Goal: Register for event/course

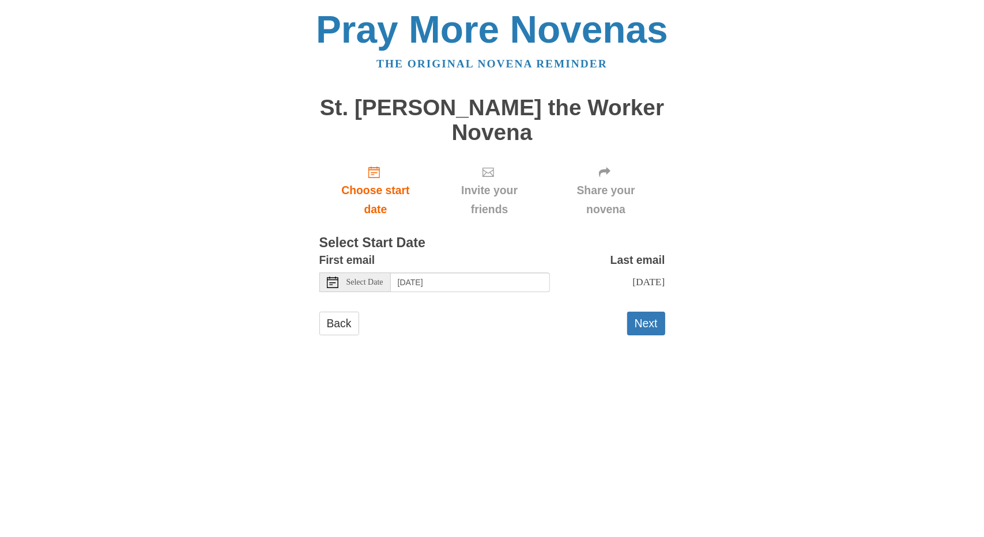
click at [335, 277] on icon at bounding box center [333, 283] width 12 height 12
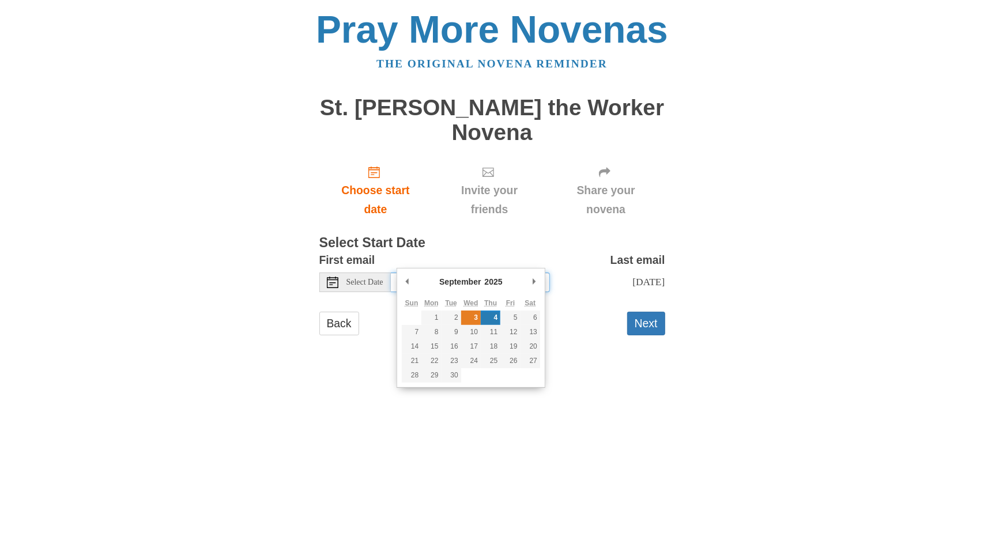
type input "Wednesday, September 3rd"
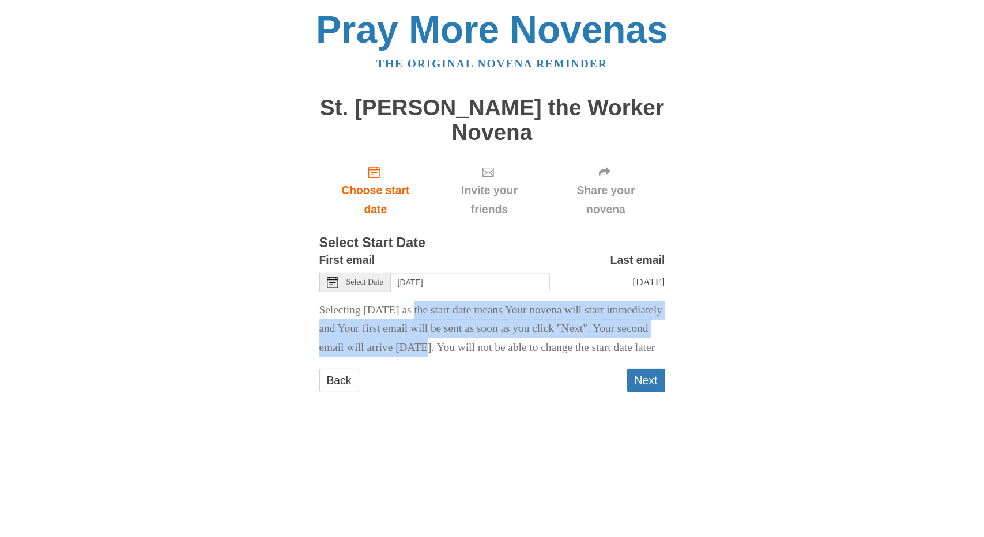
drag, startPoint x: 384, startPoint y: 286, endPoint x: 539, endPoint y: 326, distance: 159.9
click at [539, 326] on p "Selecting today as the start date means Your novena will start immediately and …" at bounding box center [492, 329] width 346 height 57
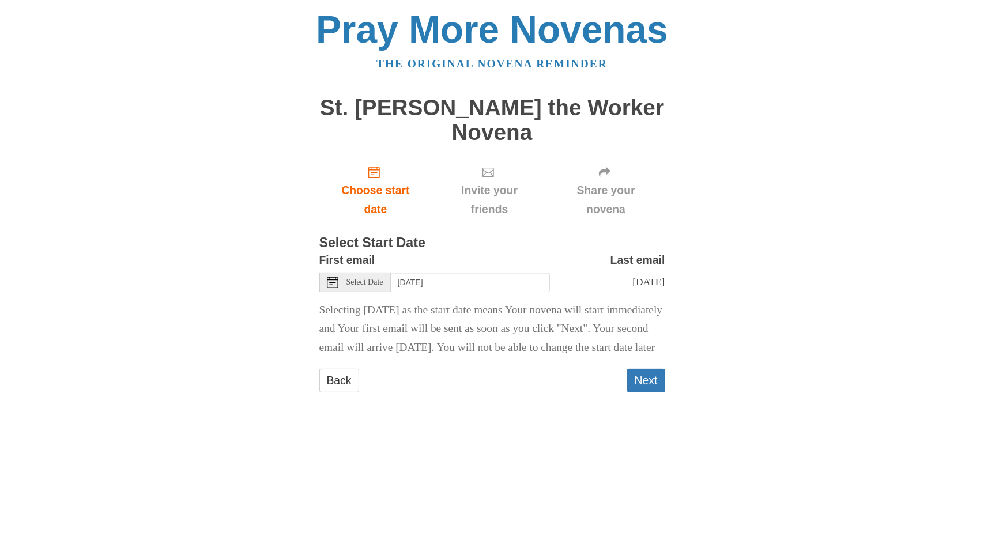
drag, startPoint x: 334, startPoint y: 321, endPoint x: 566, endPoint y: 338, distance: 232.9
click at [566, 338] on p "Selecting today as the start date means Your novena will start immediately and …" at bounding box center [492, 329] width 346 height 57
click at [647, 375] on button "Next" at bounding box center [646, 381] width 38 height 24
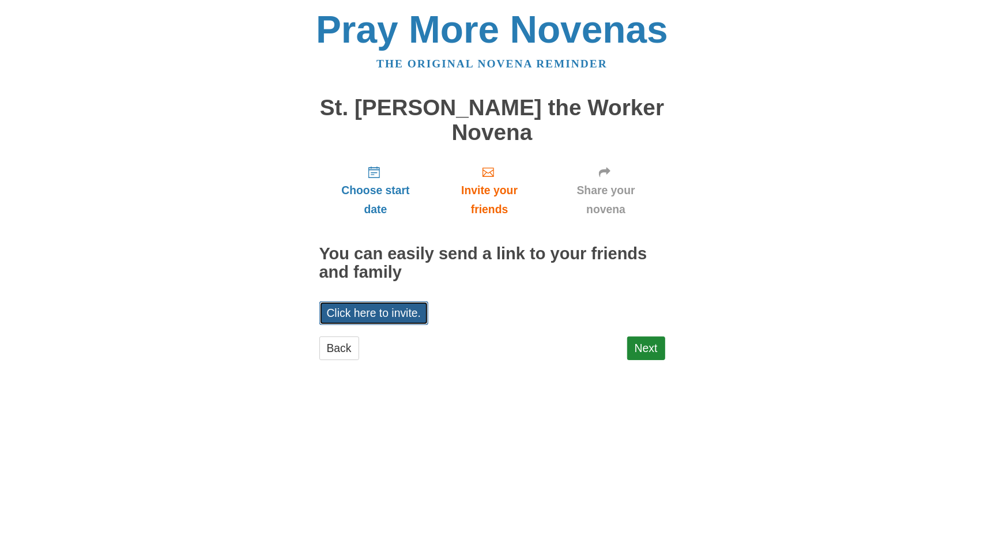
click at [384, 301] on link "Click here to invite." at bounding box center [374, 313] width 110 height 24
click at [647, 337] on link "Next" at bounding box center [646, 349] width 38 height 24
